Goal: Contribute content

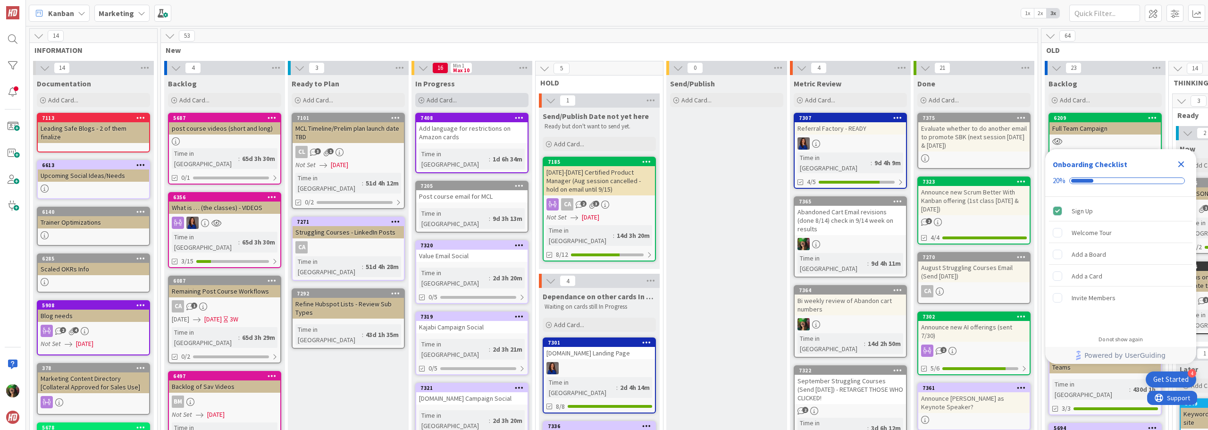
click at [471, 100] on div "Add Card..." at bounding box center [471, 100] width 113 height 14
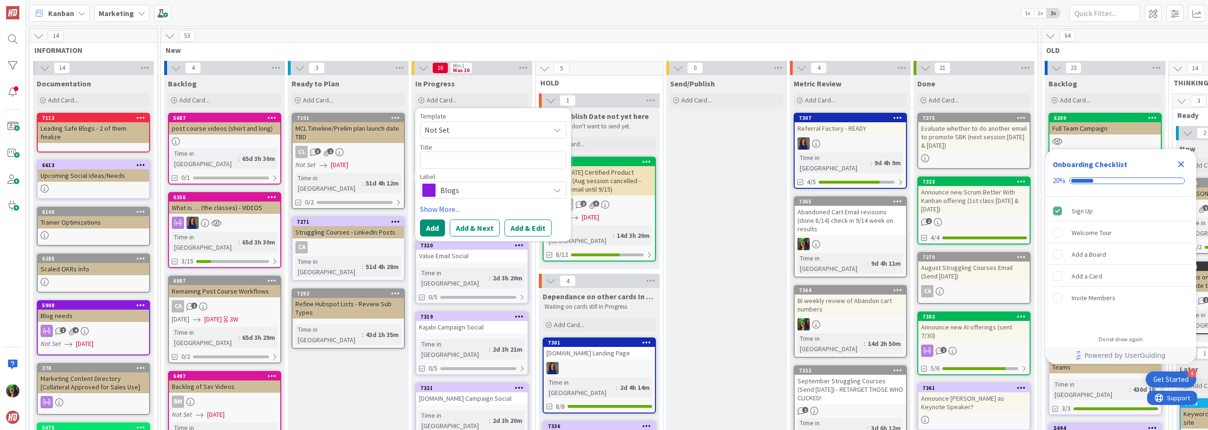
click at [459, 190] on span "Blogs" at bounding box center [492, 190] width 105 height 13
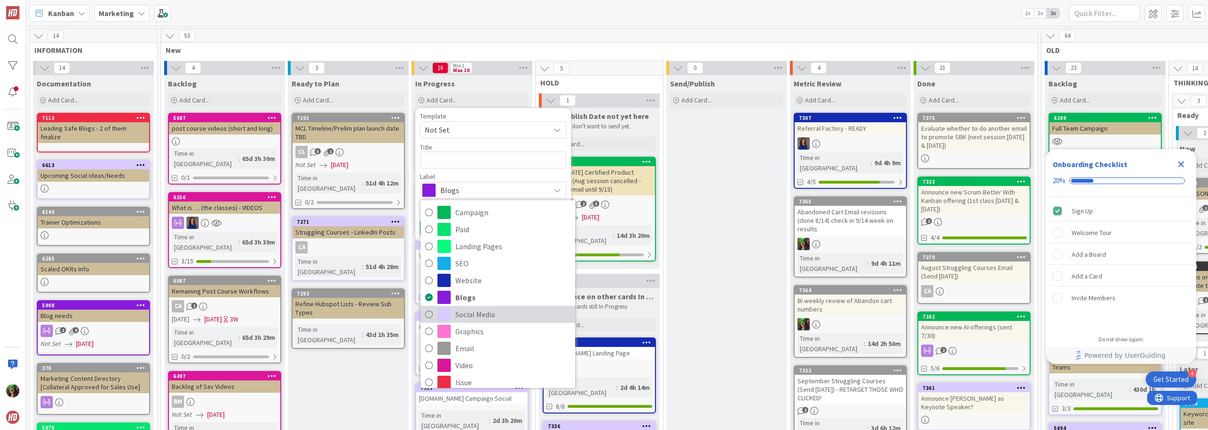
click at [497, 310] on span "Social Media" at bounding box center [512, 314] width 115 height 14
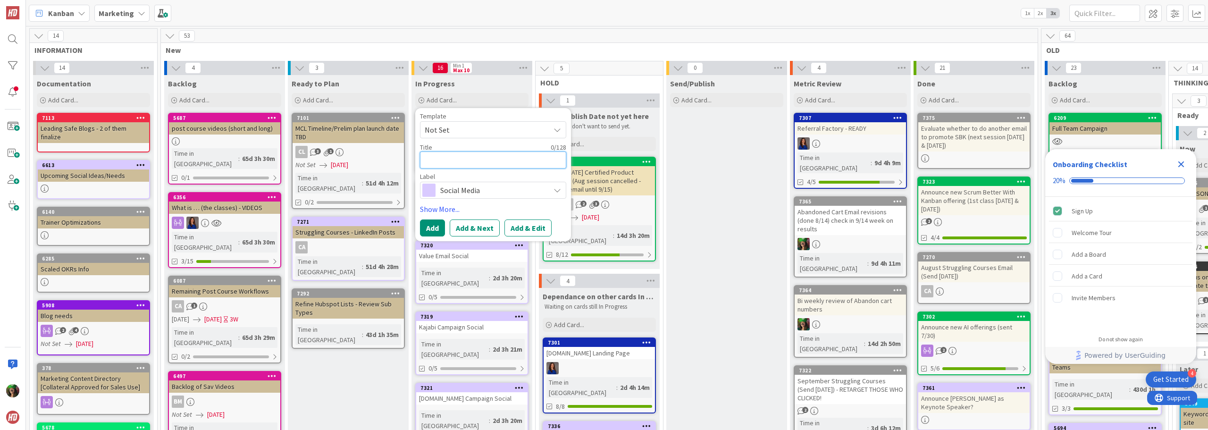
click at [466, 157] on textarea at bounding box center [493, 159] width 146 height 17
type textarea "x"
type textarea "S"
type textarea "x"
type textarea "So"
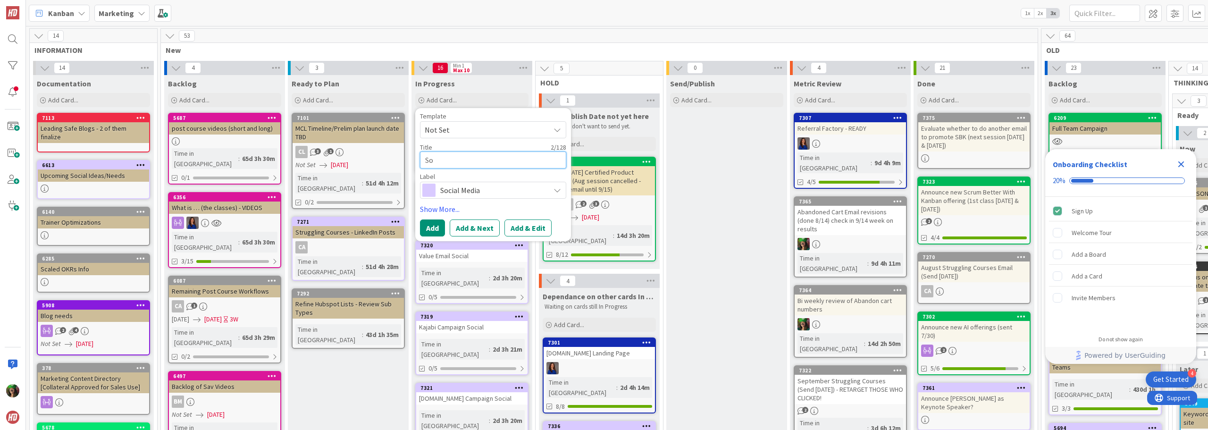
type textarea "x"
type textarea "Soc"
type textarea "x"
type textarea "Soci"
type textarea "x"
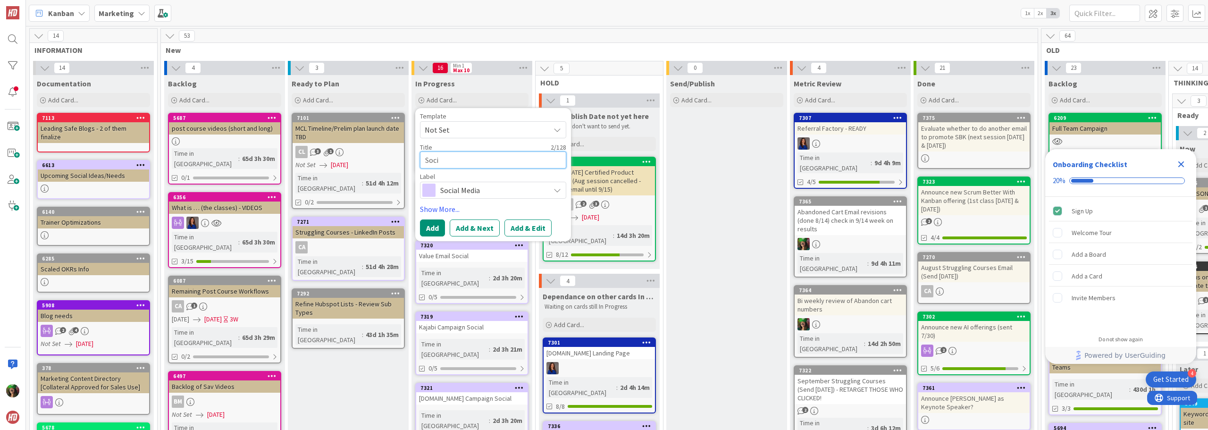
type textarea "[PERSON_NAME]"
type textarea "x"
type textarea "Social"
type textarea "x"
type textarea "Social"
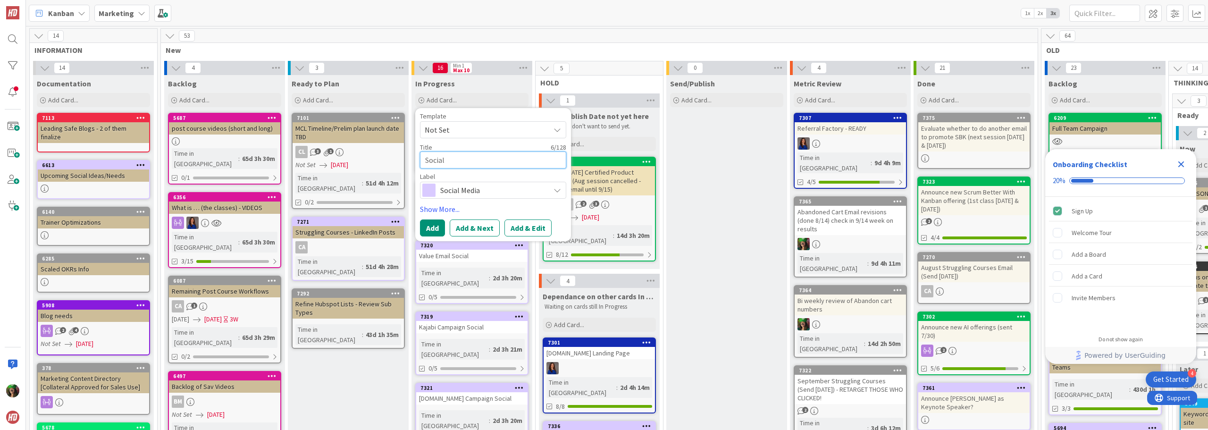
type textarea "x"
type textarea "Social f"
type textarea "x"
type textarea "Social fo"
type textarea "x"
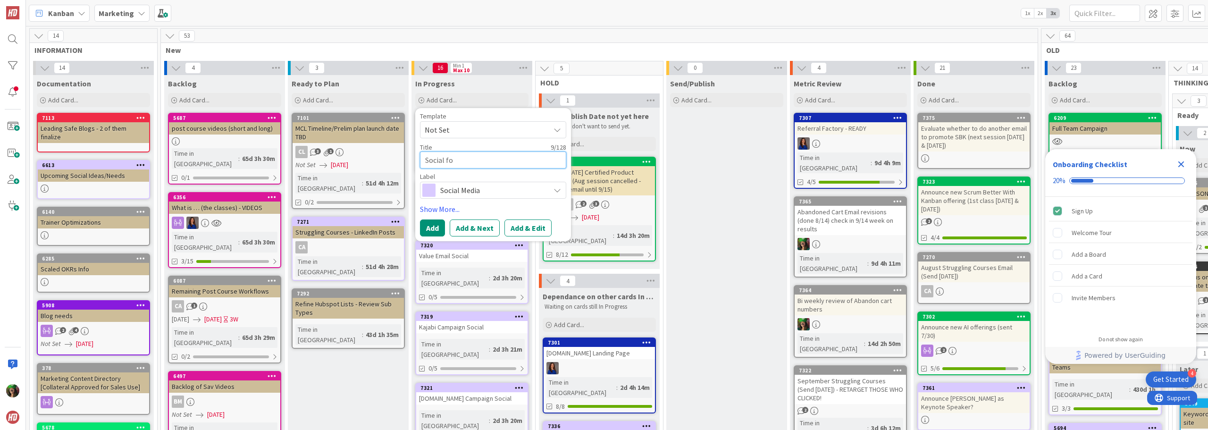
type textarea "Social for"
type textarea "x"
type textarea "Social for"
type textarea "x"
type textarea "Social for T"
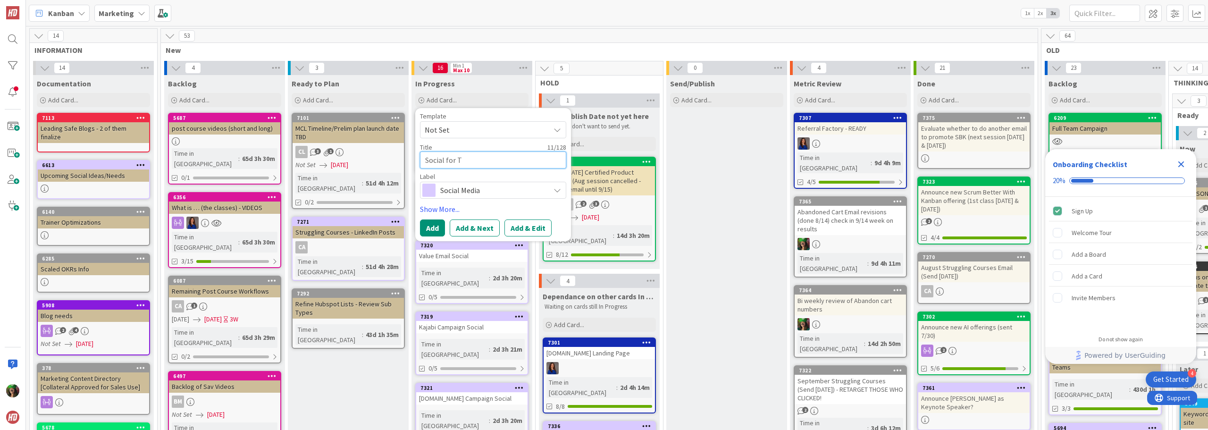
type textarea "x"
type textarea "Social for Tr"
type textarea "x"
type textarea "Social for Tra"
type textarea "x"
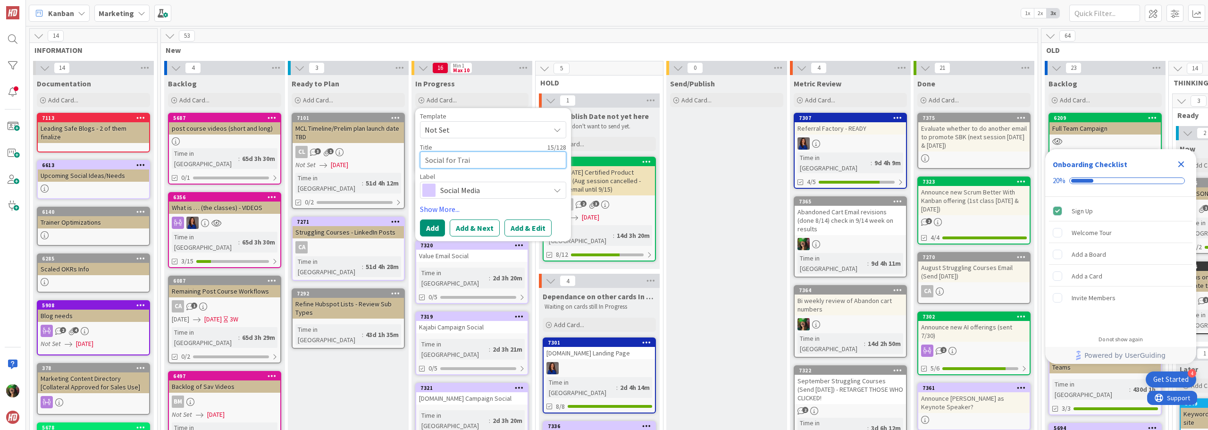
type textarea "Social for Train"
type textarea "x"
type textarea "Social for Traine"
type textarea "x"
type textarea "Social for Trainer"
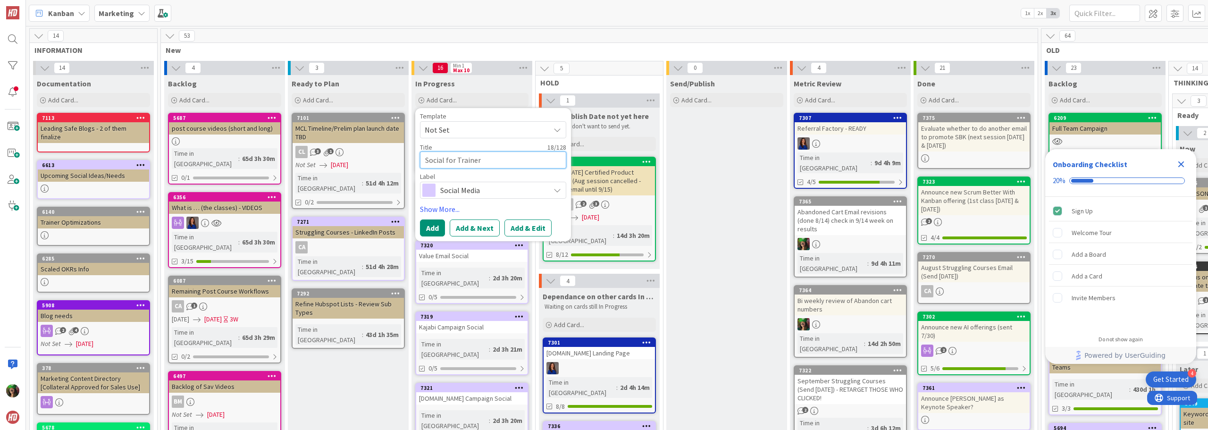
type textarea "x"
type textarea "Social for Trainers"
type textarea "x"
type textarea "Social for Trainers"
type textarea "x"
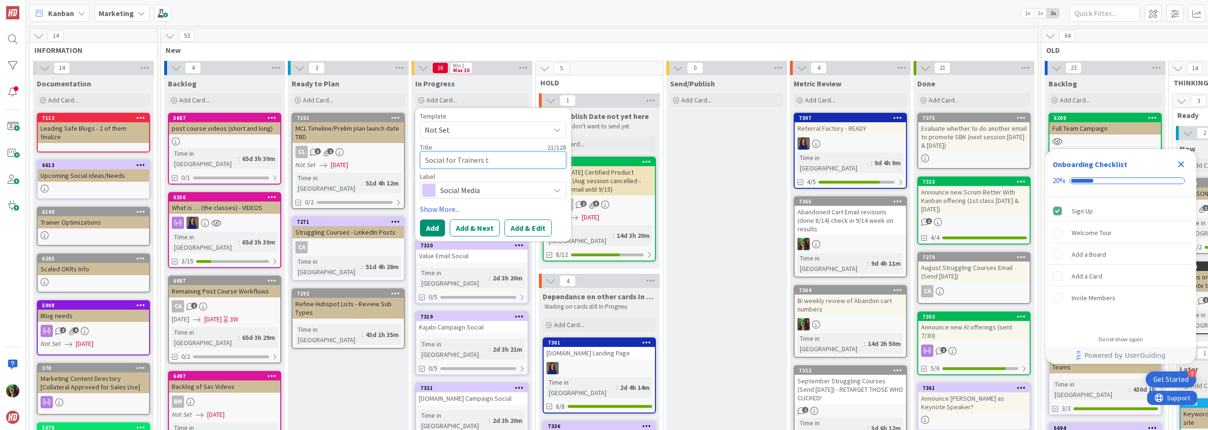
type textarea "Social for Trainers to"
type textarea "x"
type textarea "Social for Trainers to"
type textarea "x"
type textarea "Social for Trainers to s"
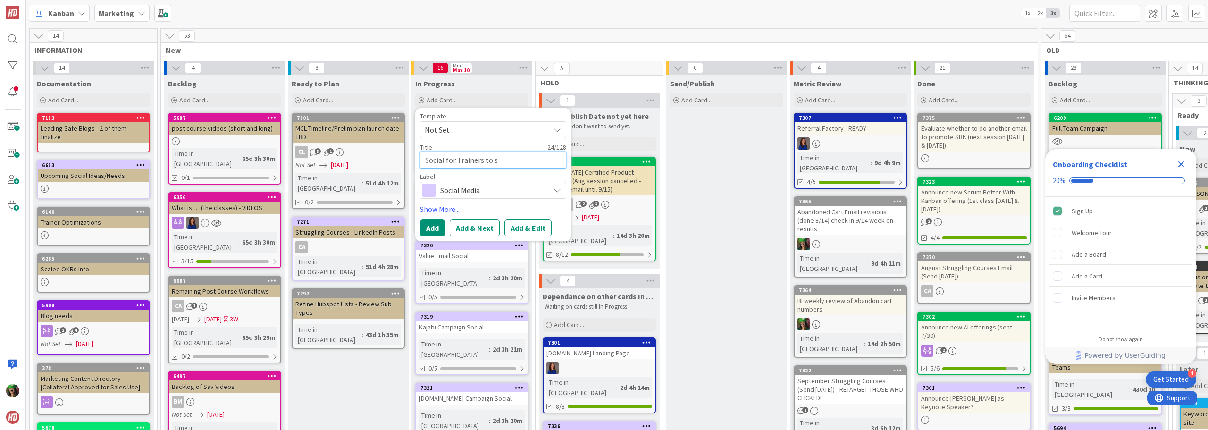
type textarea "x"
type textarea "Social for Trainers to share"
type textarea "x"
type textarea "Social for Trainers to share"
type textarea "x"
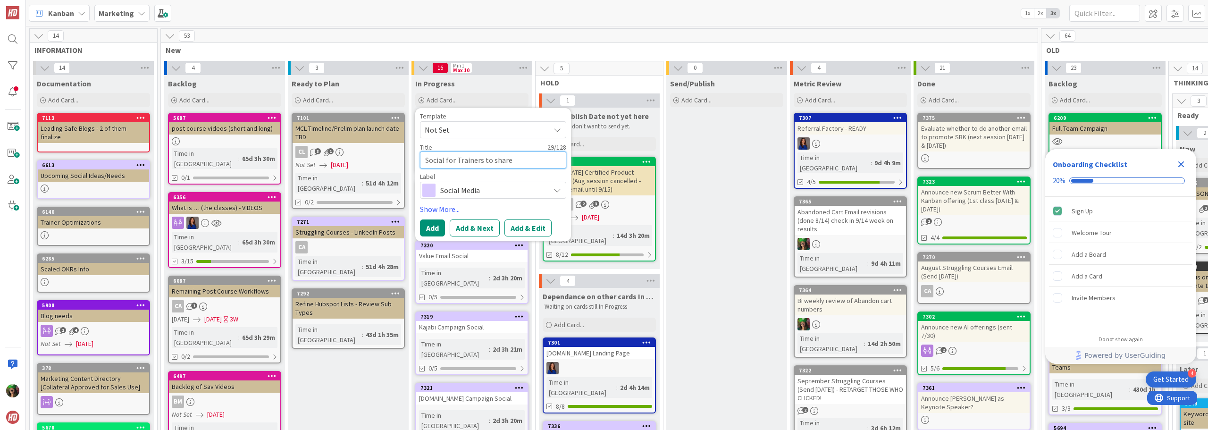
type textarea "Social for Trainers to share s"
type textarea "x"
type textarea "Social for Trainers to share sp"
type textarea "x"
type textarea "Social for Trainers to share spe"
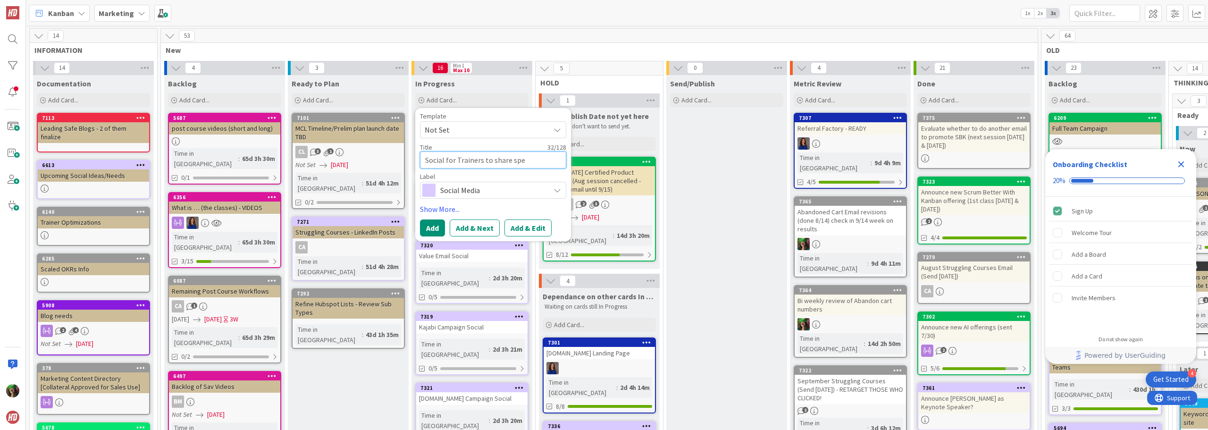
type textarea "x"
type textarea "Social for Trainers to share spec"
type textarea "x"
type textarea "Social for Trainers to share speci"
type textarea "x"
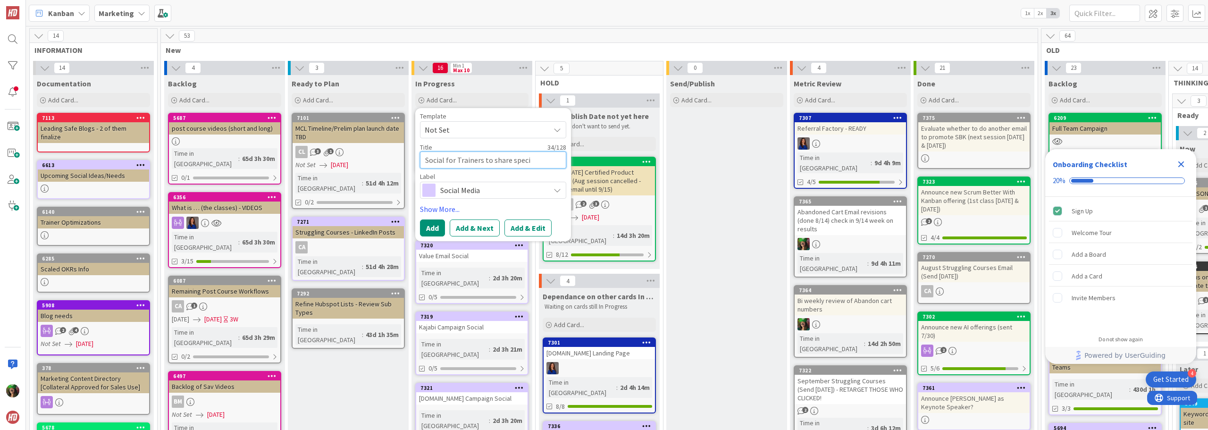
type textarea "Social for Trainers to share specif"
type textarea "x"
type textarea "Social for Trainers to share specifi"
type textarea "x"
type textarea "Social for Trainers to share specific"
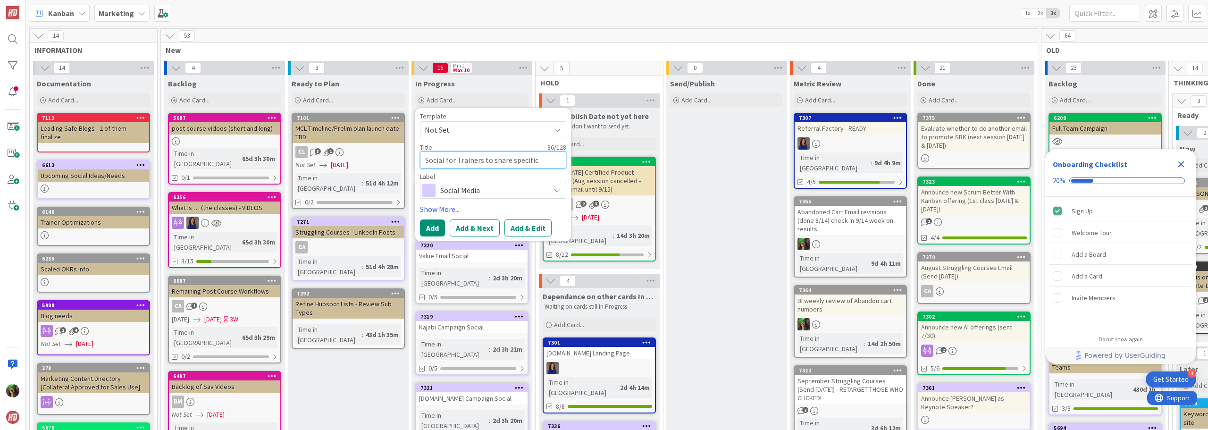
type textarea "x"
type textarea "Social for Trainers to share specifica"
type textarea "x"
type textarea "Social for Trainers to share specifical"
type textarea "x"
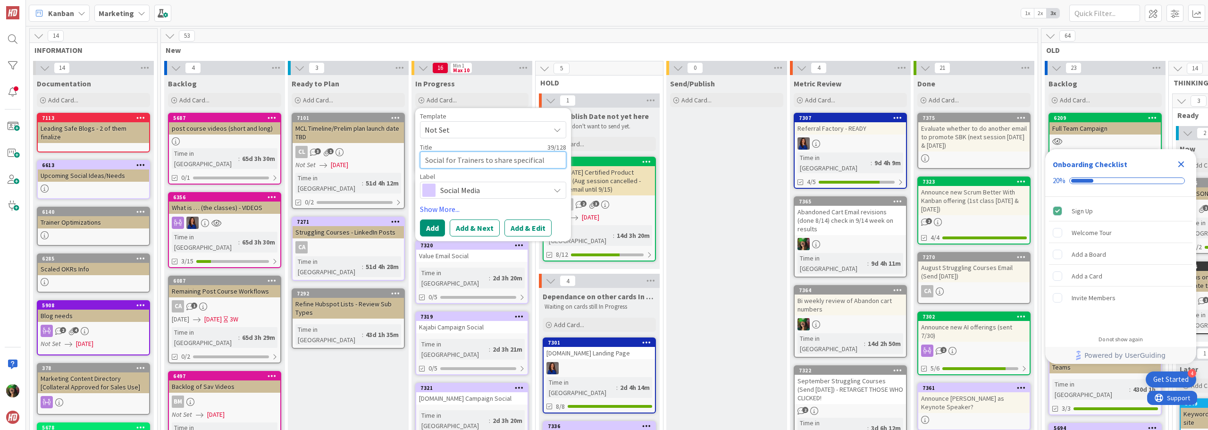
type textarea "Social for Trainers to share specificall"
type textarea "x"
type textarea "Social for Trainers to share specifically"
type textarea "x"
type textarea "Social for Trainers to share specifically N"
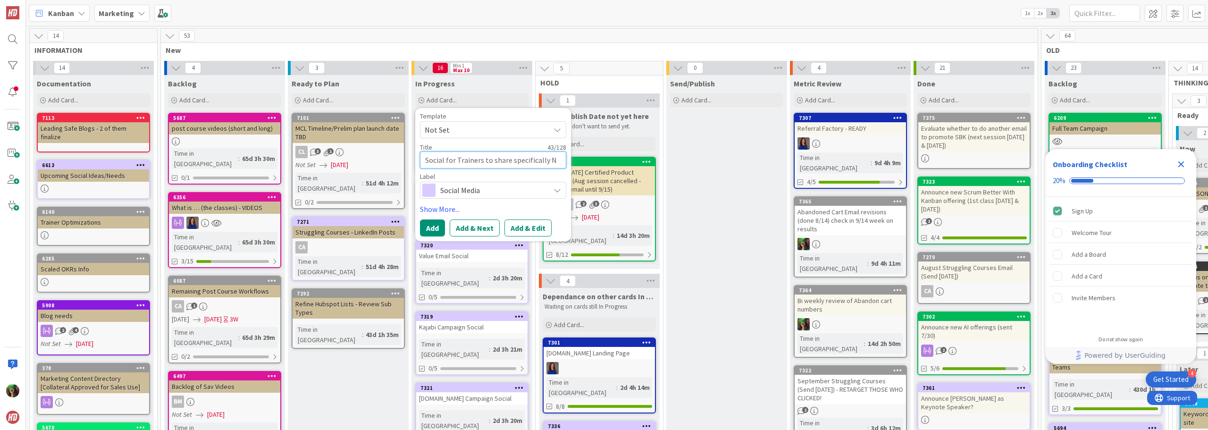
type textarea "x"
type textarea "Social for Trainers to share specifically Na"
type textarea "x"
type textarea "Social for Trainers to share specifically Nata"
type textarea "x"
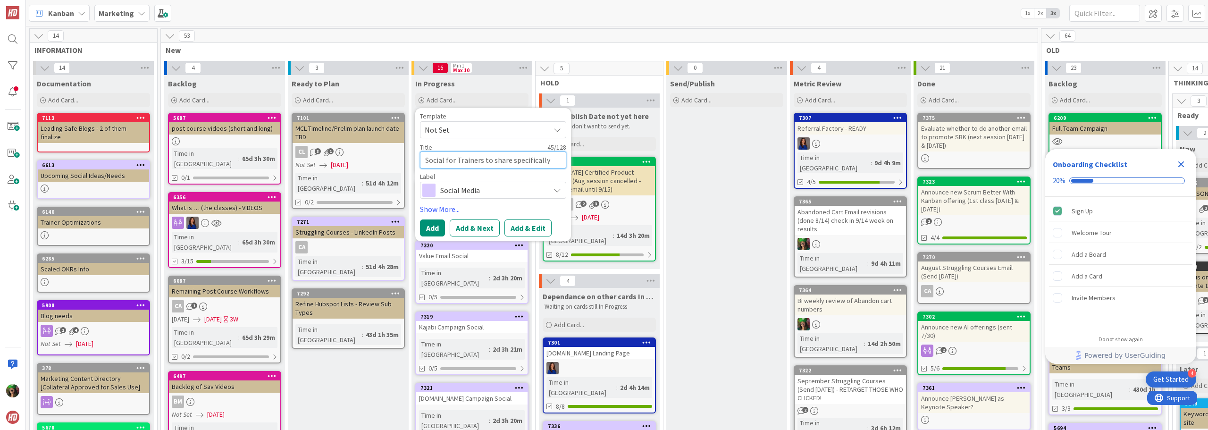
type textarea "Social for Trainers to share specifically [DATE]"
type textarea "x"
type textarea "Social for Trainers to share specifically [PERSON_NAME]"
type textarea "x"
type textarea "Social for Trainers to share specifically [PERSON_NAME]"
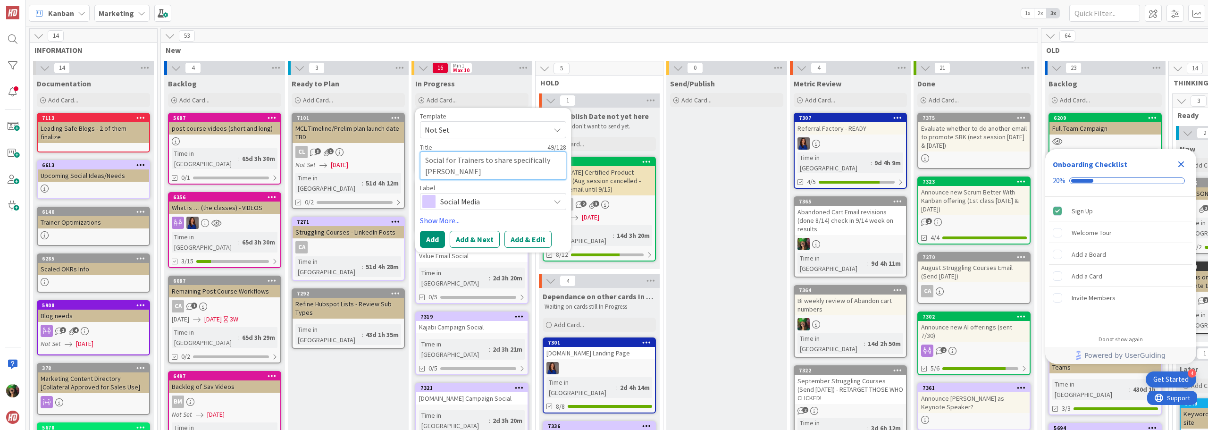
type textarea "x"
type textarea "Social for Trainers to share specifically [PERSON_NAME]"
type textarea "x"
type textarea "Social for Trainers to share specifically [PERSON_NAME] ("
type textarea "x"
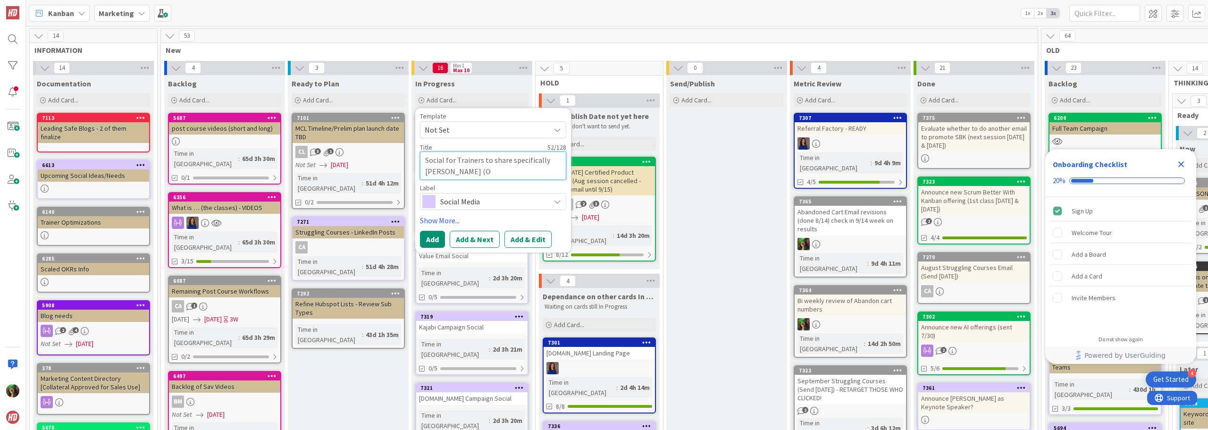
type textarea "Social for Trainers to share specifically [PERSON_NAME] (OK"
type textarea "x"
type textarea "Social for Trainers to share specifically [PERSON_NAME] (OKR"
type textarea "x"
type textarea "Social for Trainers to share specifically [PERSON_NAME] (OKRs"
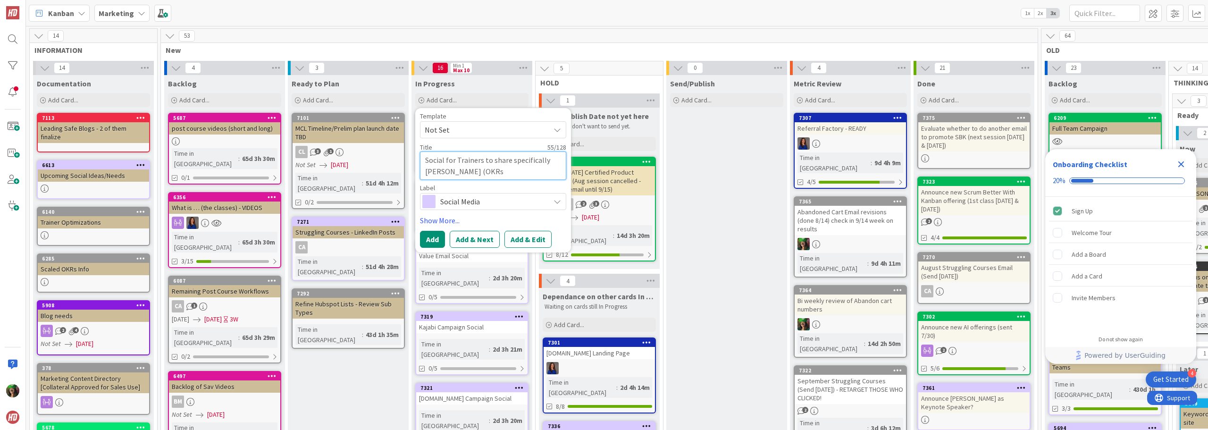
type textarea "x"
type textarea "Social for Trainers to share specifically [PERSON_NAME] (OKRs)"
click at [433, 242] on button "Add" at bounding box center [432, 239] width 25 height 17
type textarea "x"
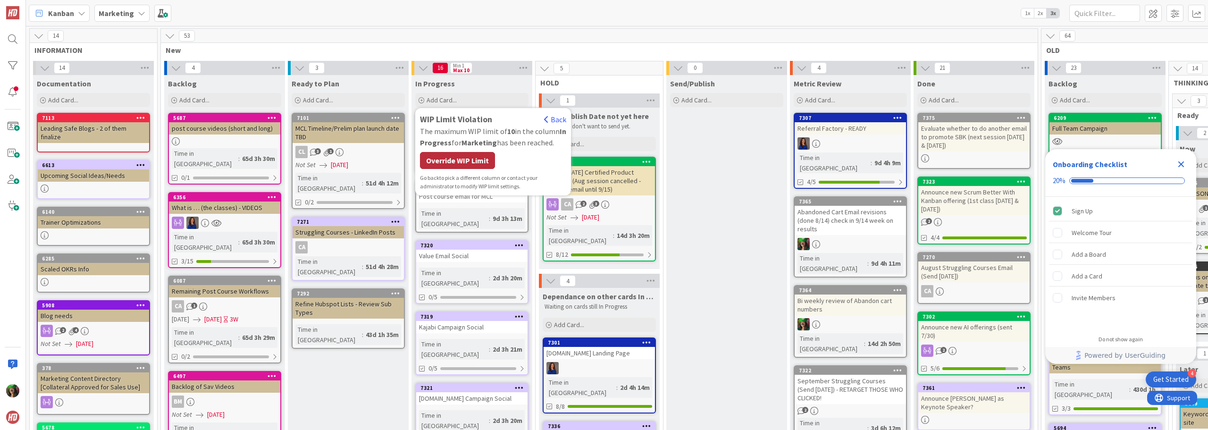
click at [453, 161] on div "Override WIP Limit" at bounding box center [457, 160] width 75 height 17
